Goal: Information Seeking & Learning: Learn about a topic

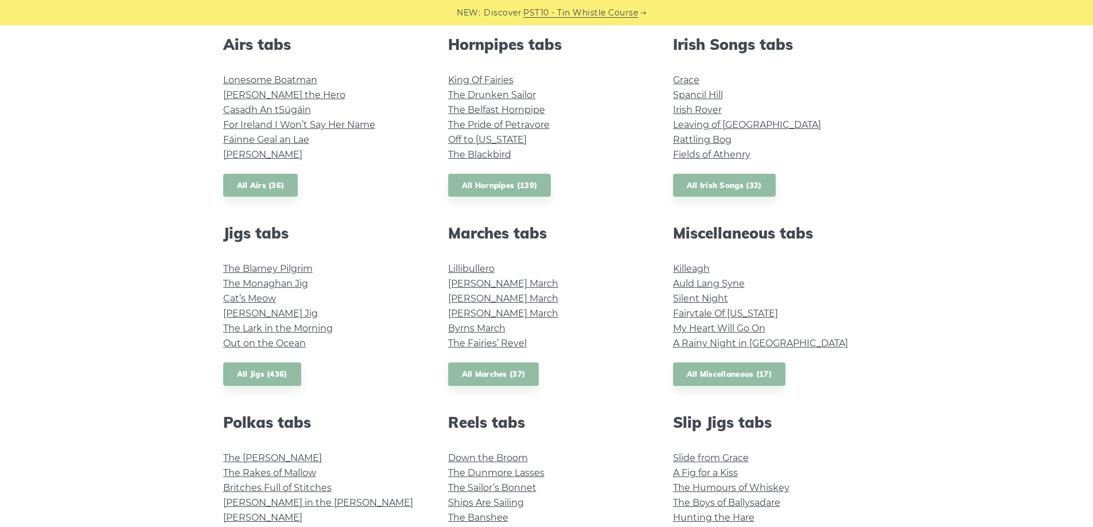
scroll to position [402, 0]
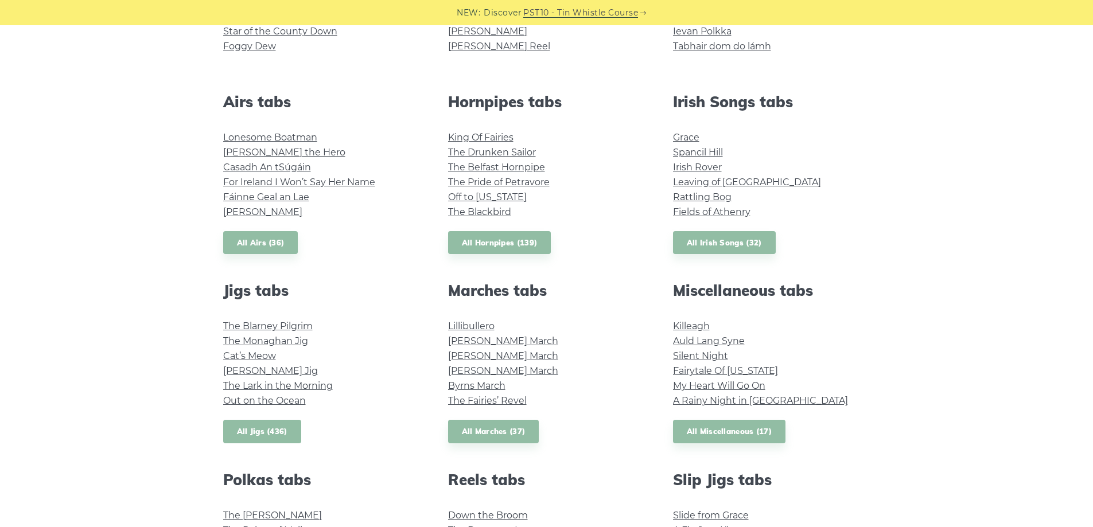
click at [275, 442] on link "All Jigs (436)" at bounding box center [262, 432] width 78 height 24
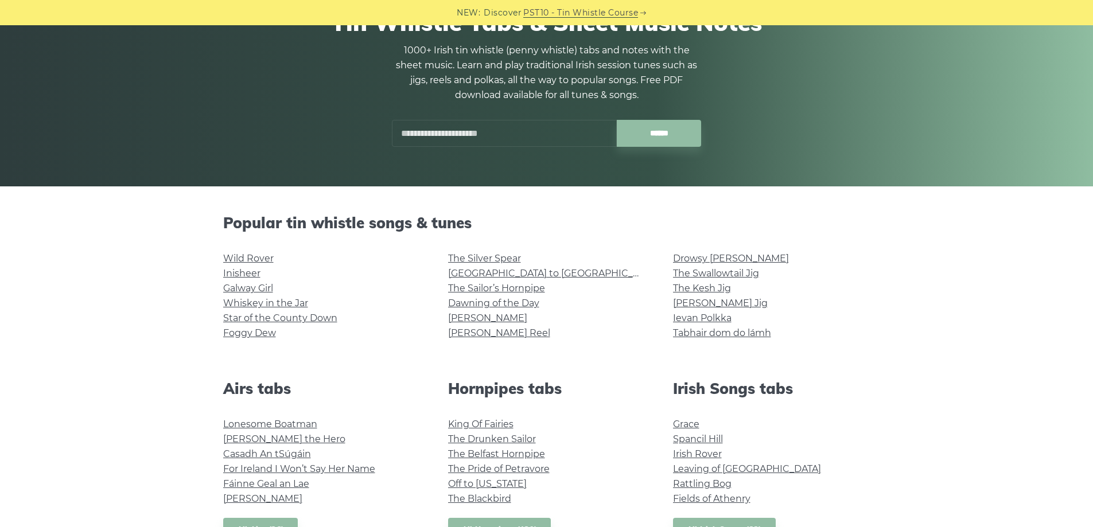
scroll to position [172, 0]
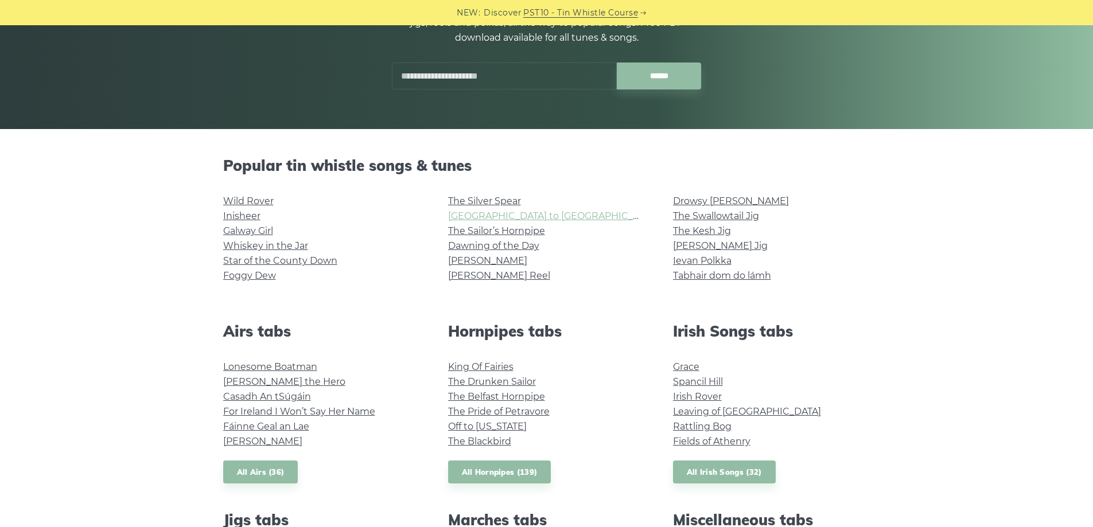
click at [508, 214] on link "[GEOGRAPHIC_DATA] to [GEOGRAPHIC_DATA]" at bounding box center [554, 216] width 212 height 11
click at [287, 247] on link "Whiskey in the Jar" at bounding box center [265, 245] width 85 height 11
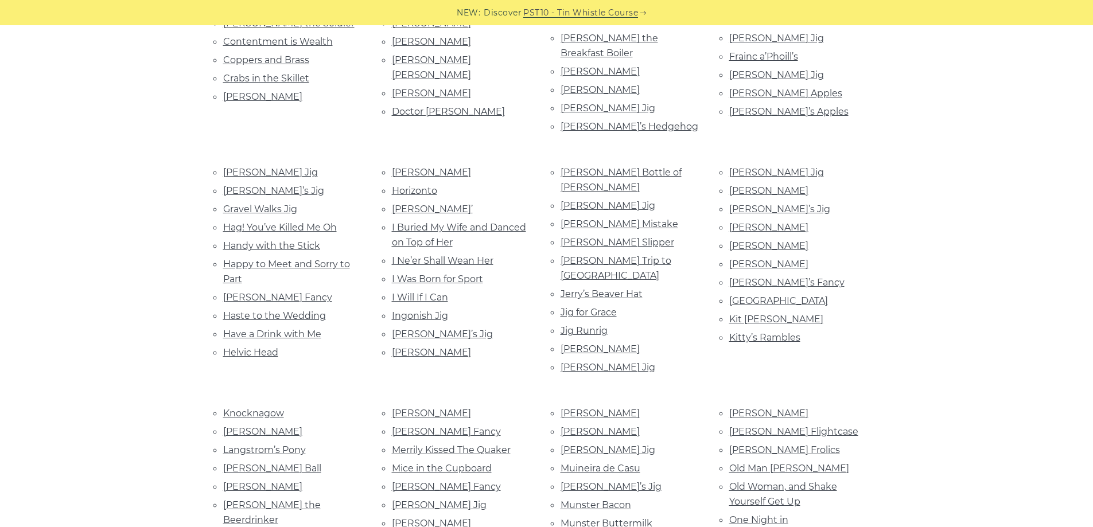
scroll to position [918, 0]
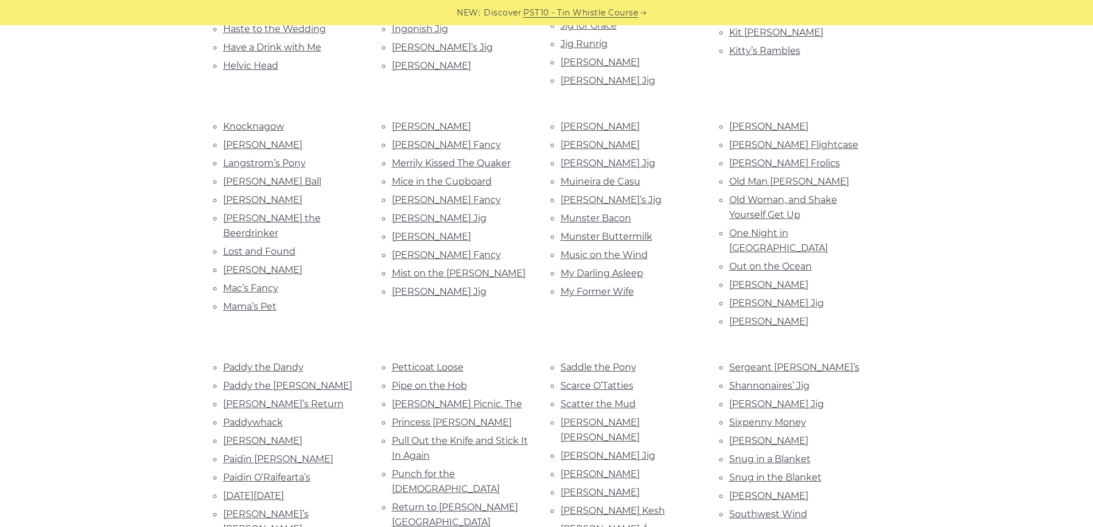
click at [691, 485] on li "Seamus O’Shanahan’s" at bounding box center [630, 492] width 141 height 15
click at [640, 487] on link "Seamus O’Shanahan’s" at bounding box center [599, 492] width 79 height 11
click at [411, 284] on li "[PERSON_NAME] Jig" at bounding box center [462, 291] width 141 height 15
click at [412, 286] on link "[PERSON_NAME] Jig" at bounding box center [439, 291] width 95 height 11
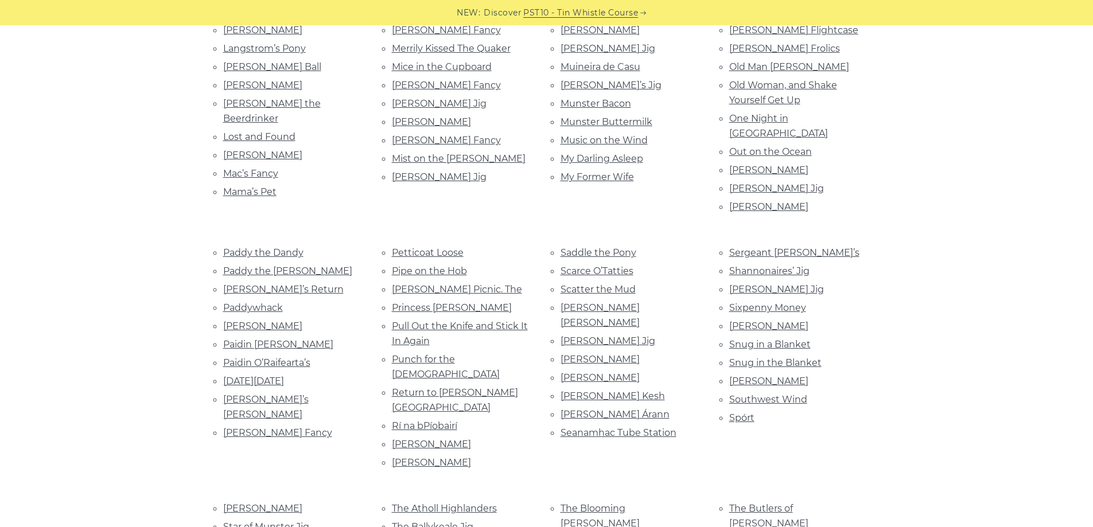
scroll to position [1205, 0]
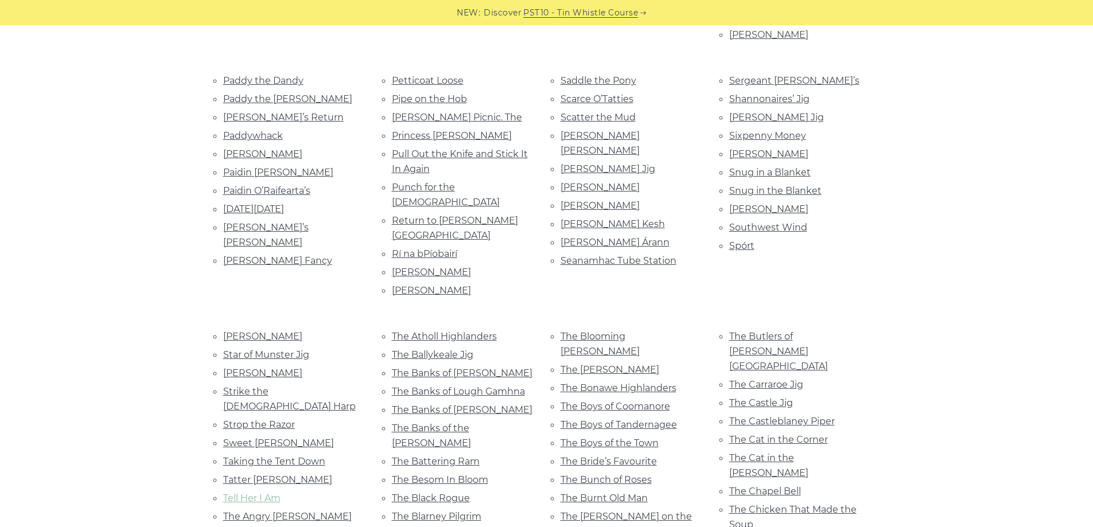
click at [239, 493] on link "Tell Her I Am" at bounding box center [251, 498] width 57 height 11
click at [279, 331] on link "Stan Chapman’s" at bounding box center [262, 336] width 79 height 11
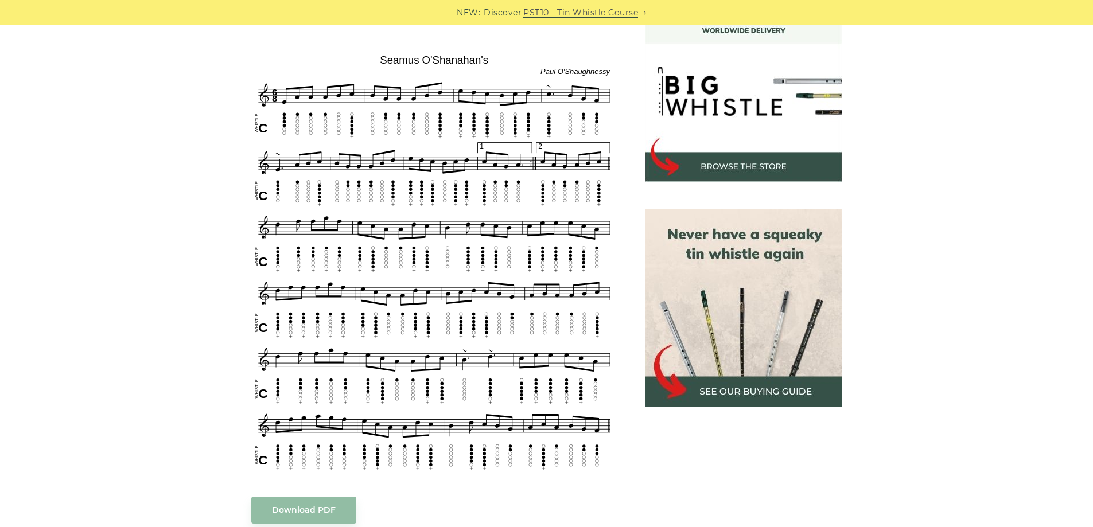
scroll to position [287, 0]
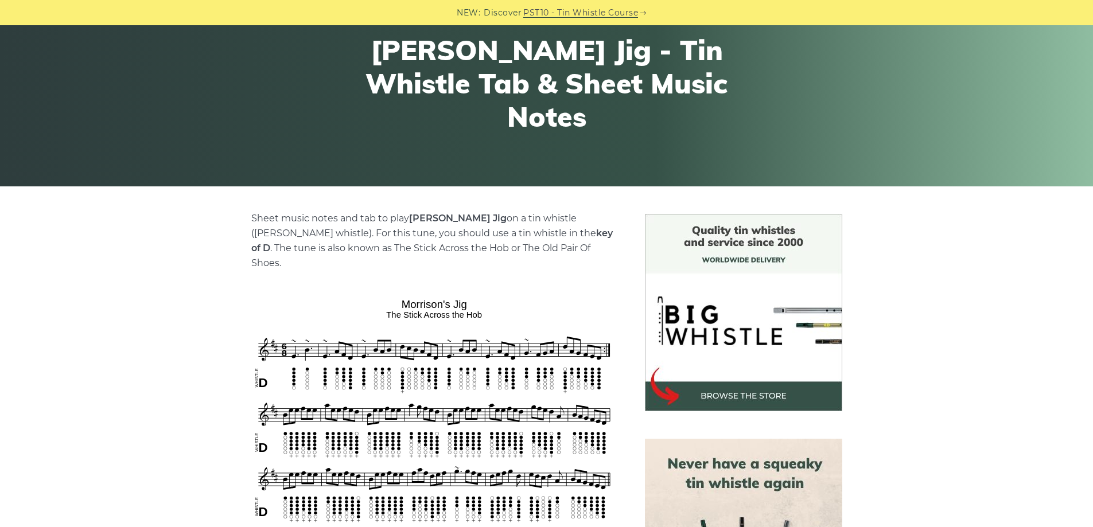
scroll to position [229, 0]
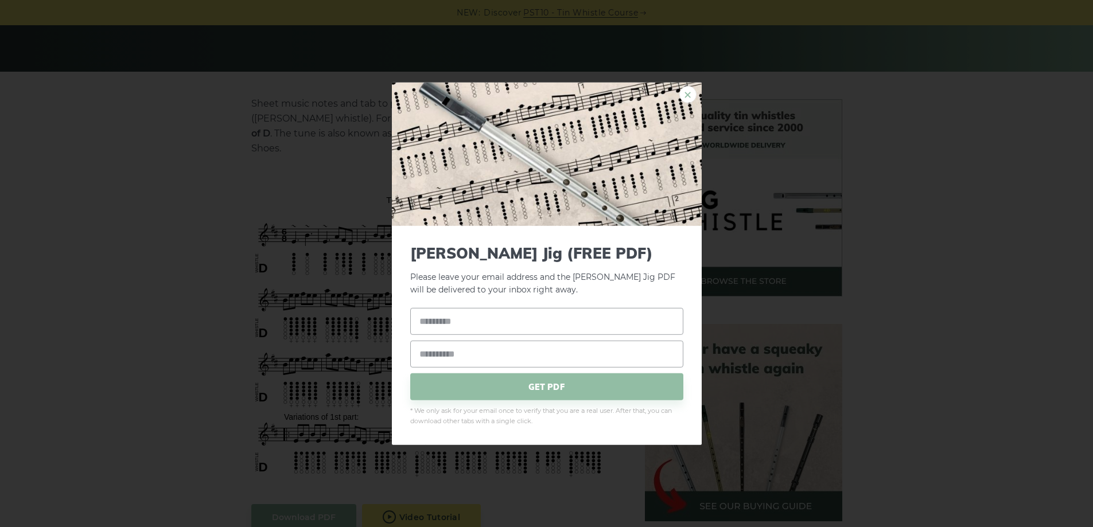
click at [691, 100] on link "×" at bounding box center [687, 93] width 17 height 17
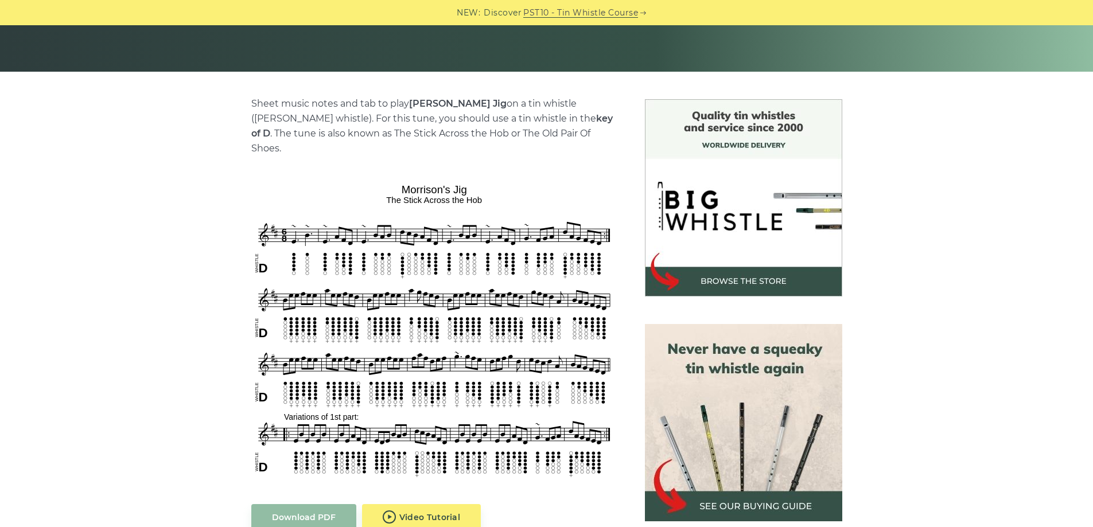
drag, startPoint x: 696, startPoint y: 243, endPoint x: 691, endPoint y: 258, distance: 15.2
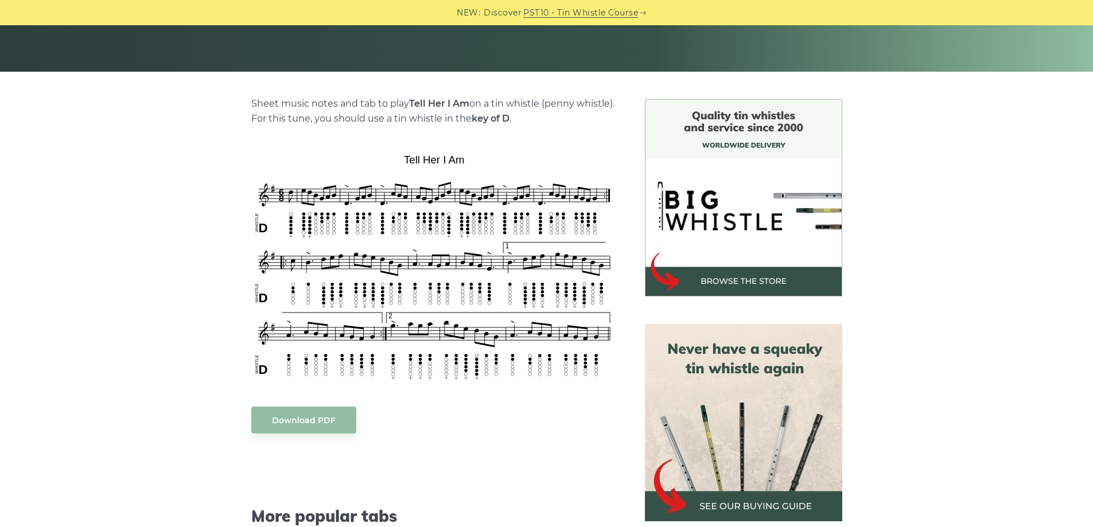
scroll to position [172, 0]
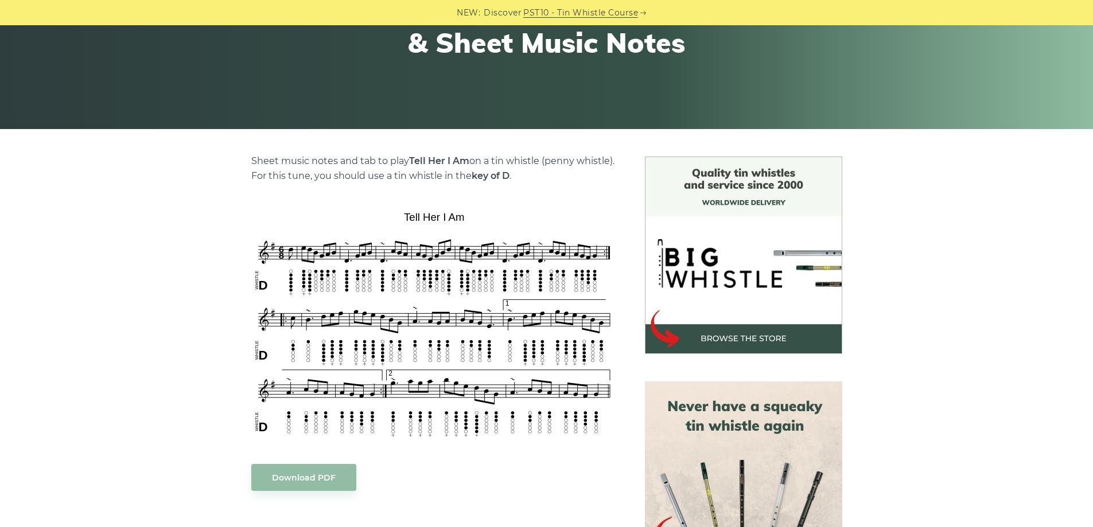
drag, startPoint x: 237, startPoint y: 416, endPoint x: 246, endPoint y: 416, distance: 8.0
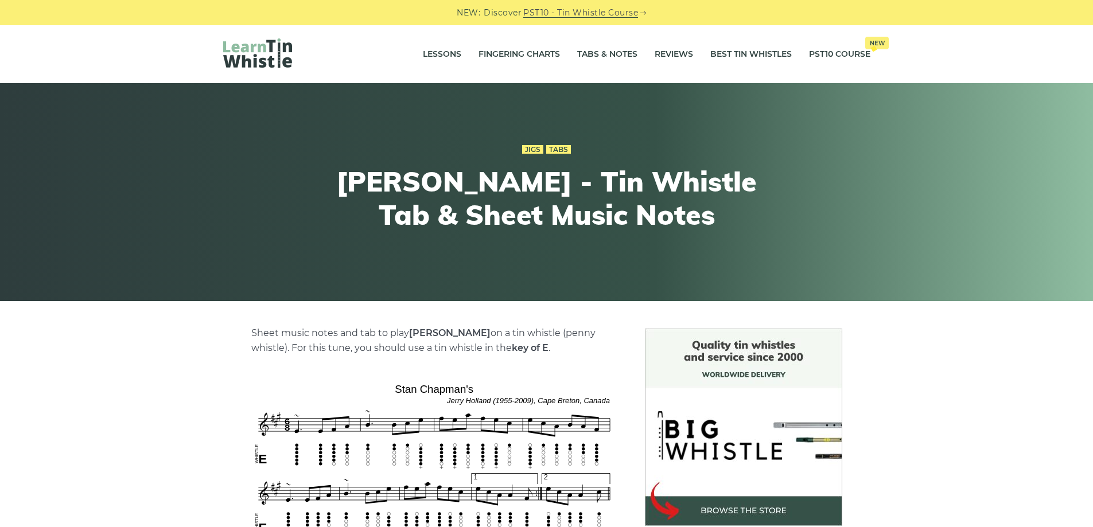
scroll to position [115, 0]
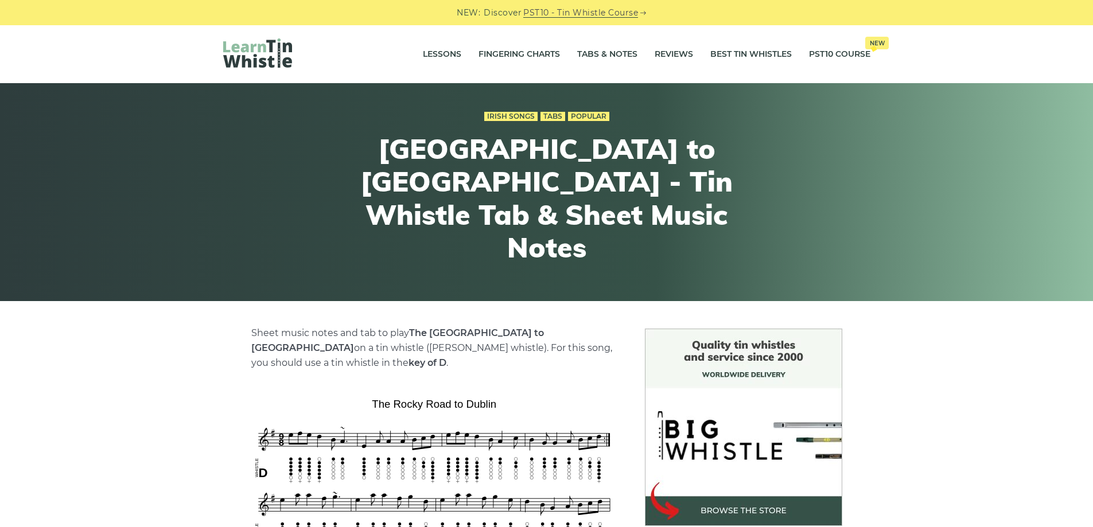
scroll to position [115, 0]
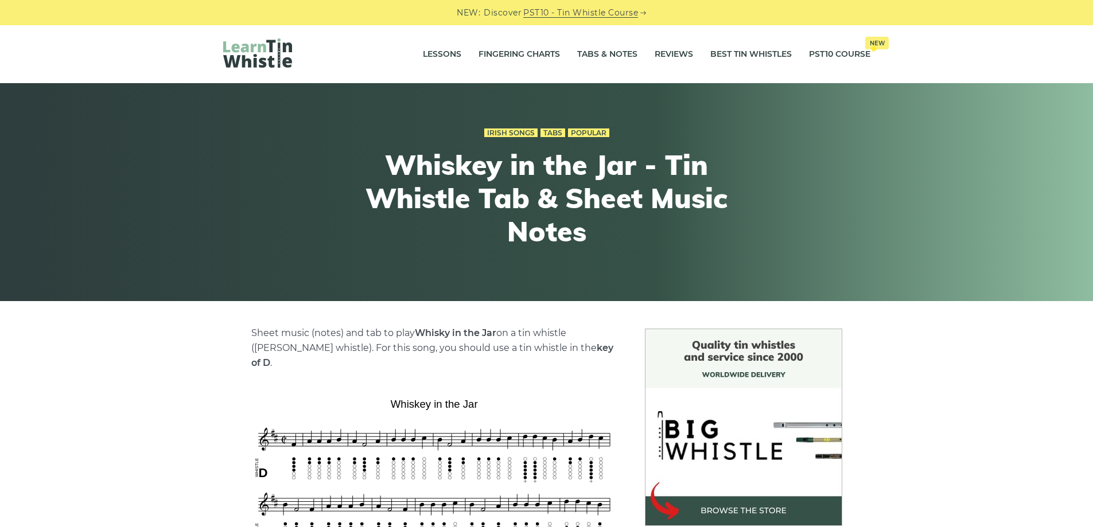
scroll to position [172, 0]
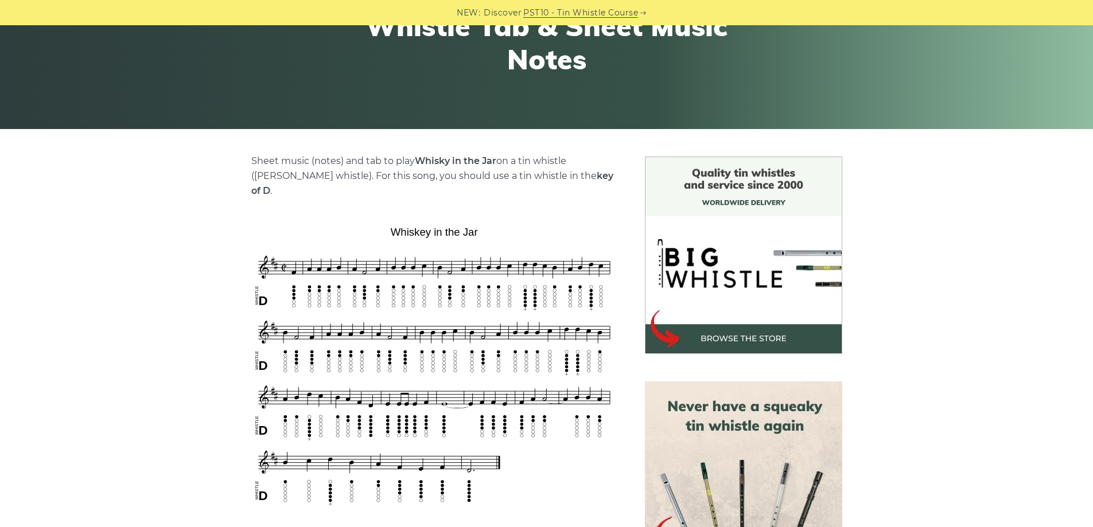
click at [732, 346] on img at bounding box center [743, 255] width 197 height 197
drag, startPoint x: 872, startPoint y: 255, endPoint x: 837, endPoint y: 136, distance: 123.8
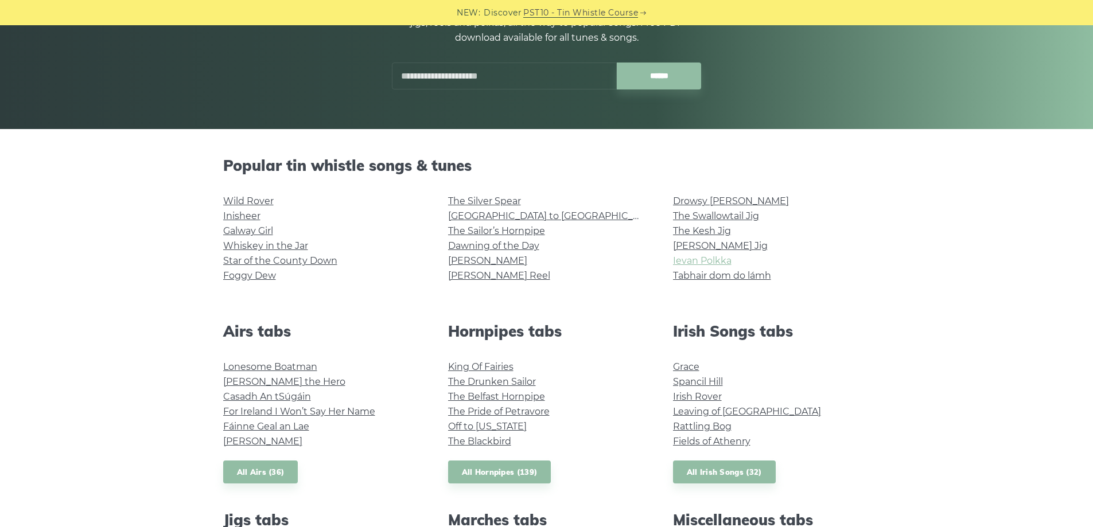
click at [710, 262] on link "Ievan Polkka" at bounding box center [702, 260] width 59 height 11
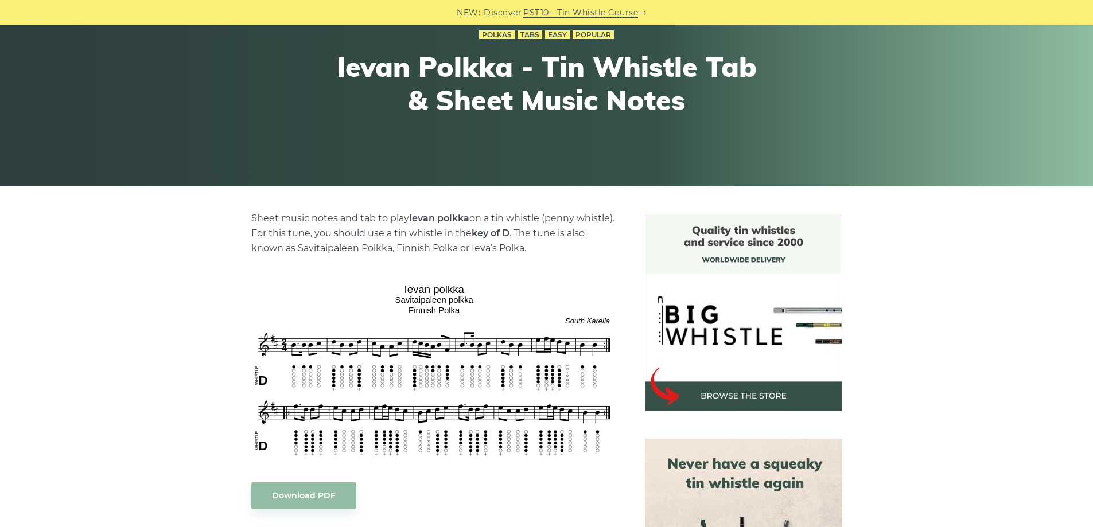
scroll to position [172, 0]
